Goal: Information Seeking & Learning: Learn about a topic

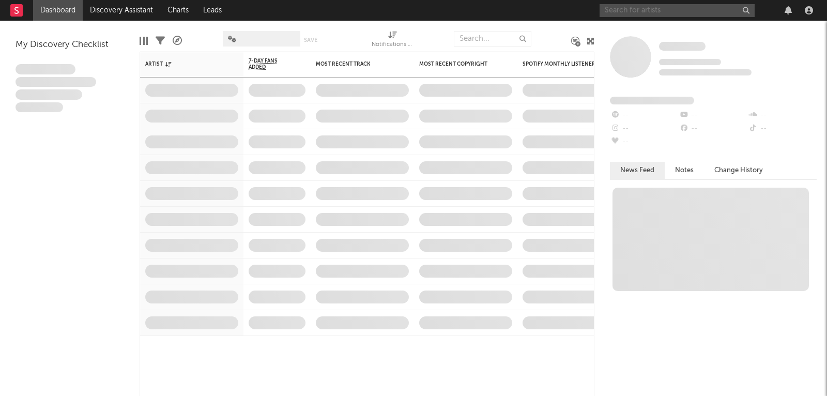
click at [697, 10] on input "text" at bounding box center [676, 10] width 155 height 13
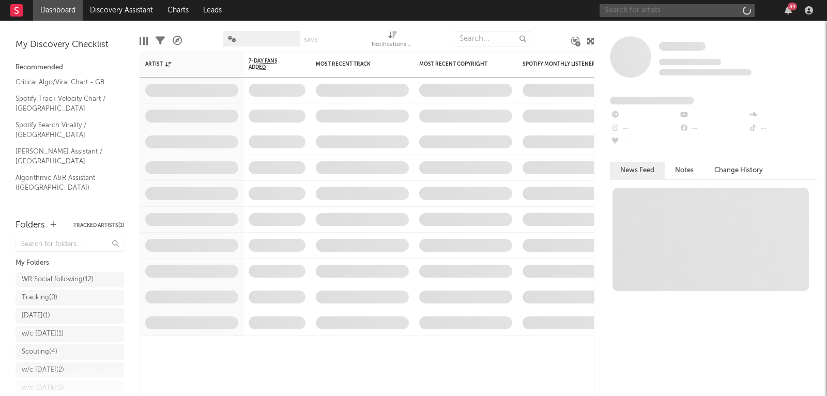
click at [697, 10] on input "text" at bounding box center [676, 10] width 155 height 13
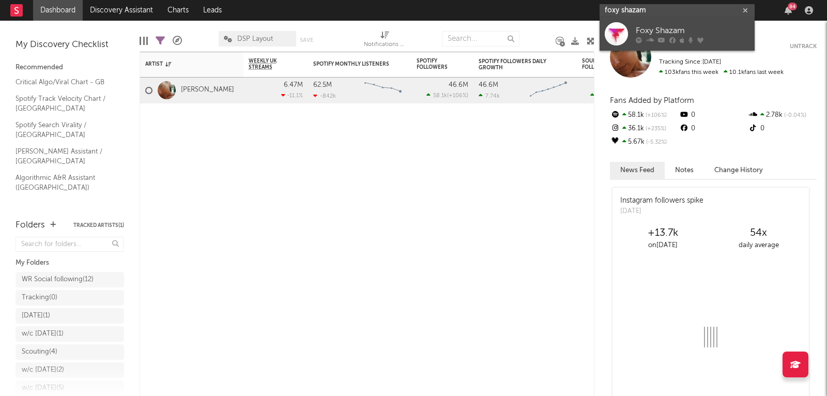
type input "foxy shazam"
click at [686, 21] on link "Foxy Shazam" at bounding box center [676, 34] width 155 height 34
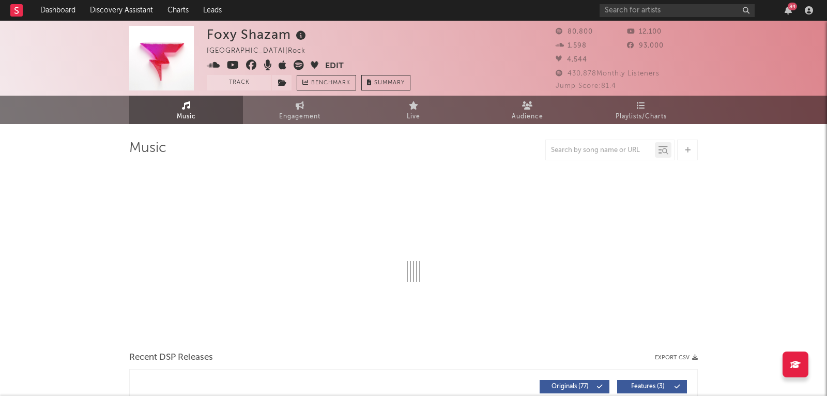
select select "6m"
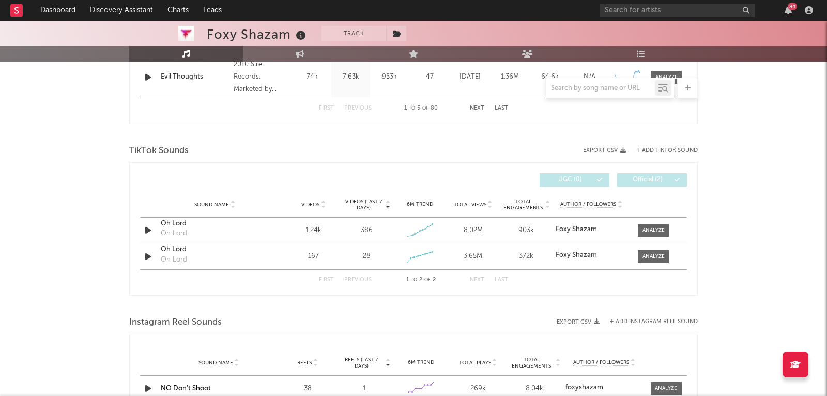
scroll to position [703, 0]
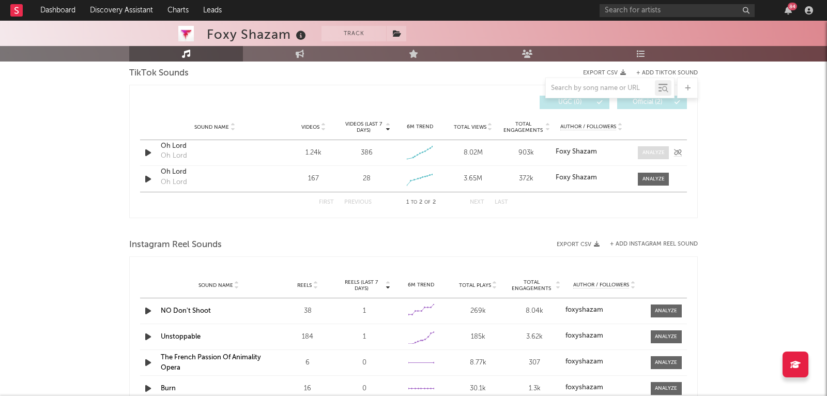
click at [644, 154] on div at bounding box center [653, 153] width 22 height 8
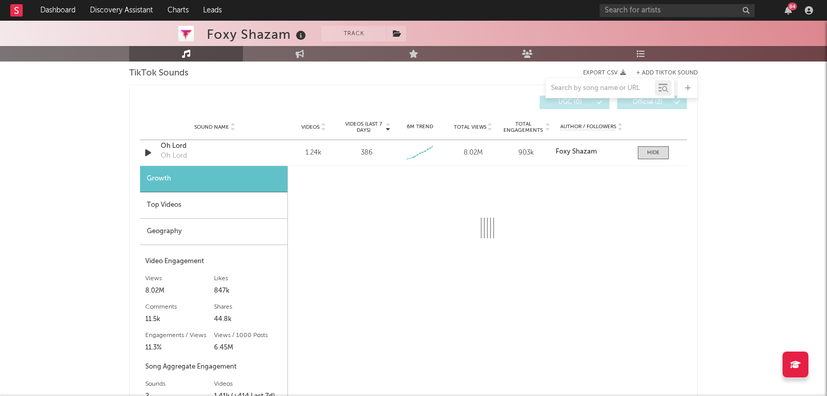
select select "1w"
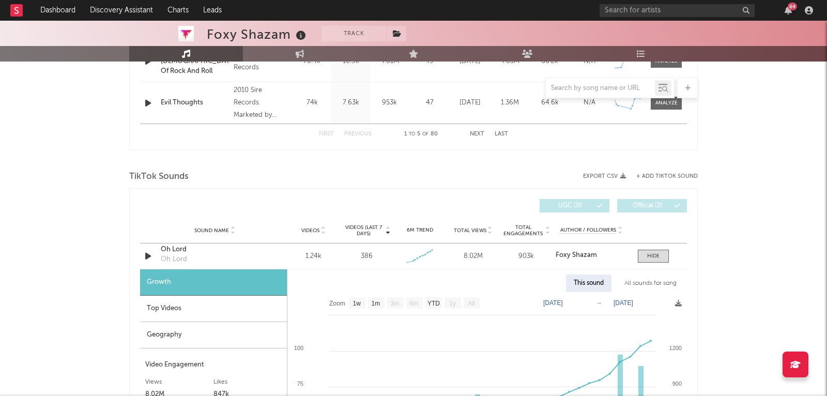
scroll to position [674, 0]
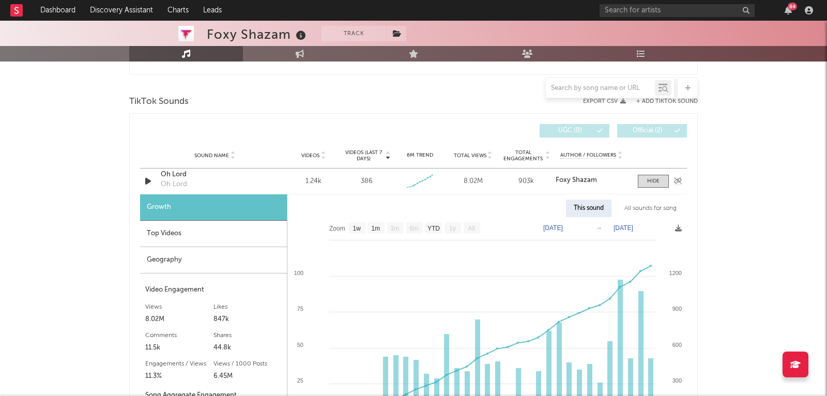
click at [168, 174] on div "Oh Lord" at bounding box center [215, 174] width 108 height 10
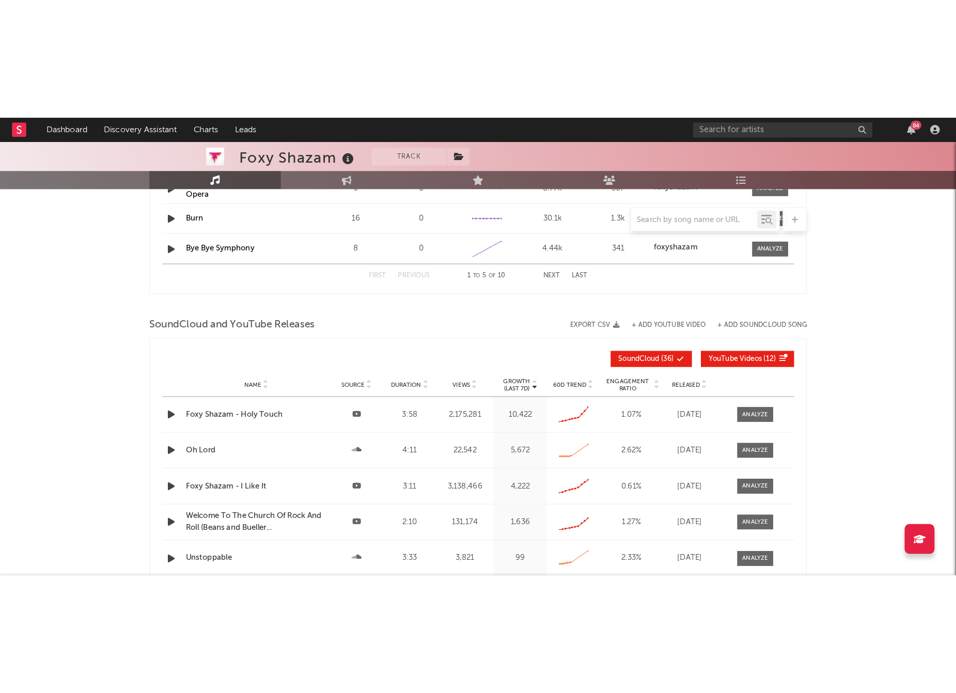
scroll to position [1096, 0]
